Goal: Find specific page/section: Find specific page/section

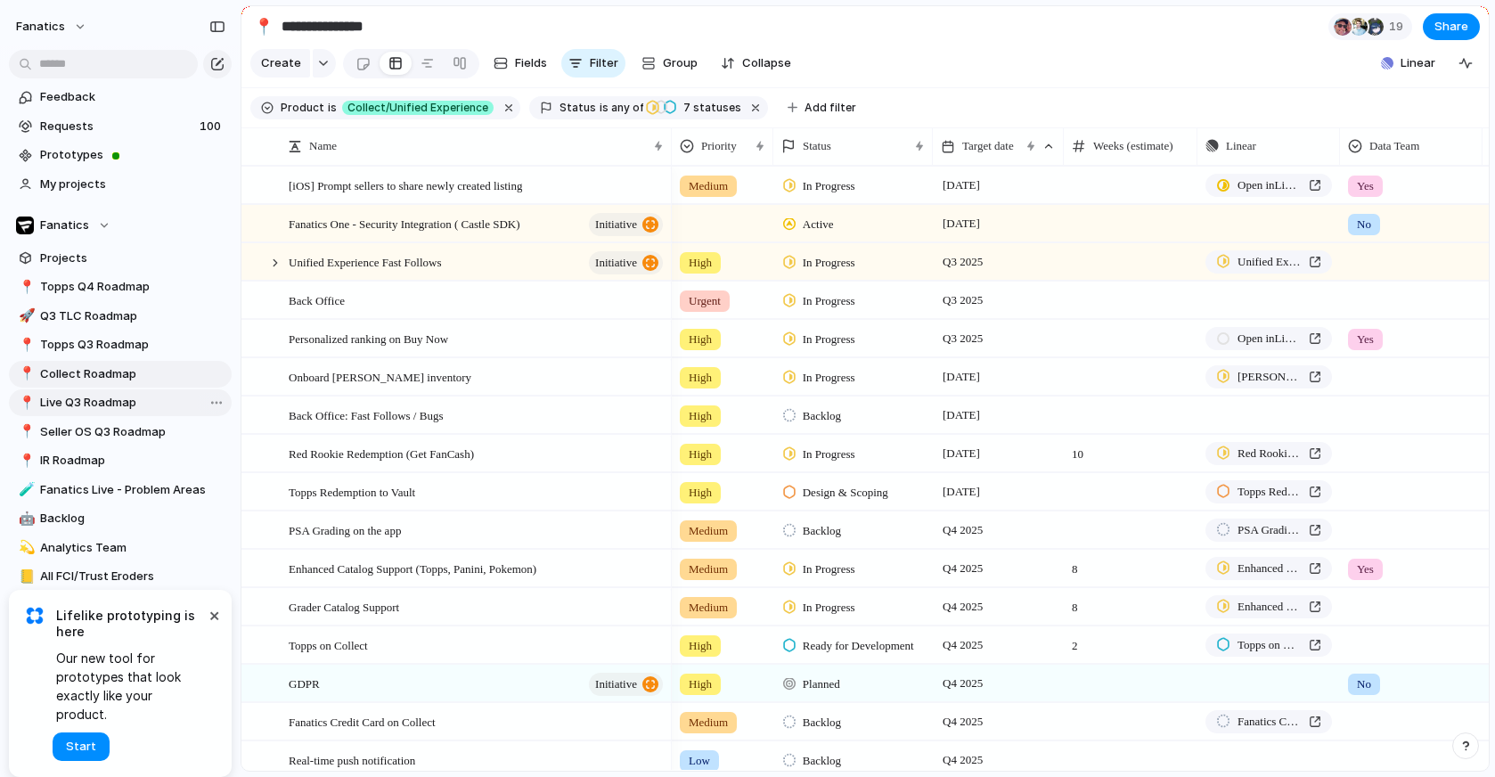
click at [75, 400] on span "Live Q3 Roadmap" at bounding box center [132, 403] width 185 height 18
type input "**********"
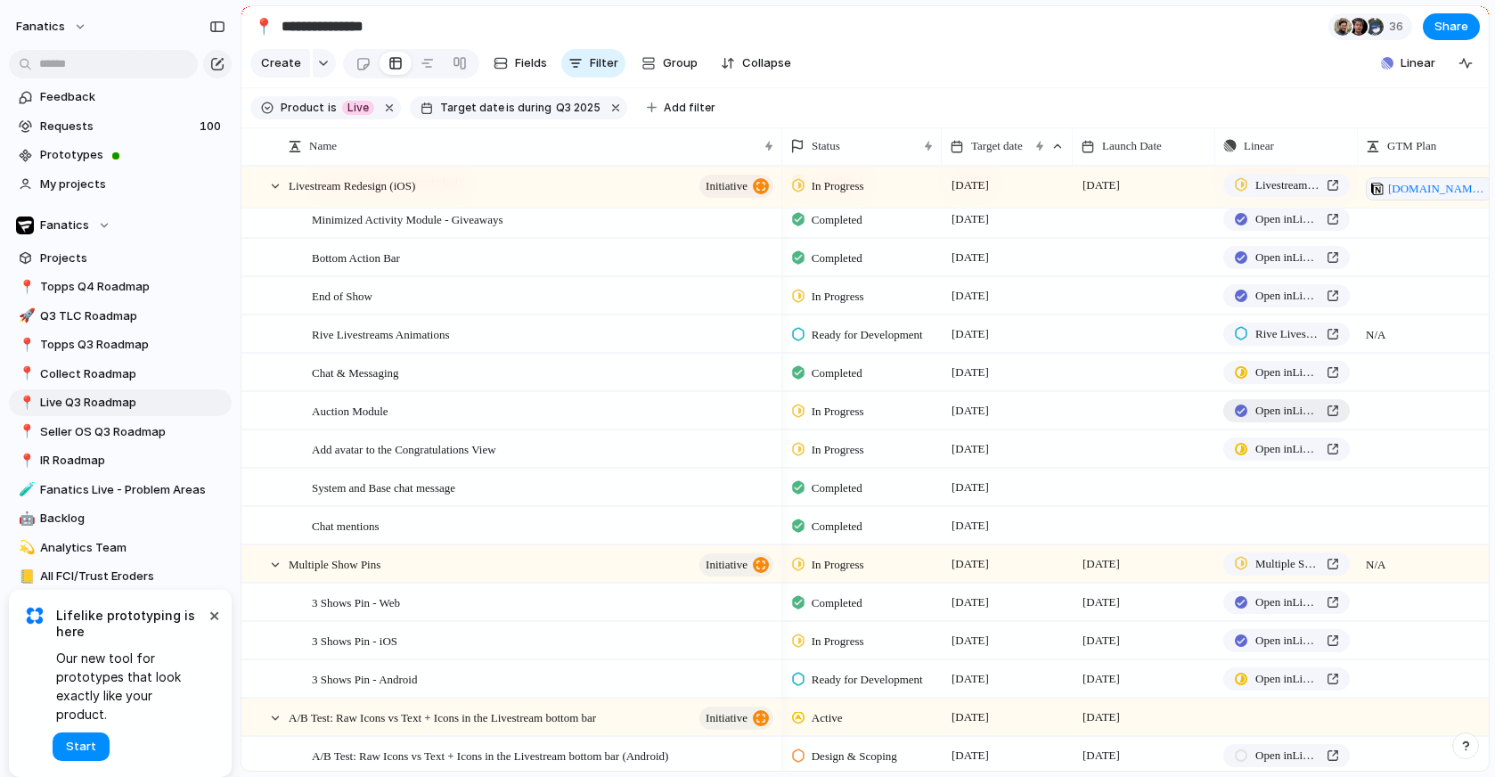
click at [1270, 407] on span "Open in Linear" at bounding box center [1287, 411] width 64 height 18
